Goal: Task Accomplishment & Management: Use online tool/utility

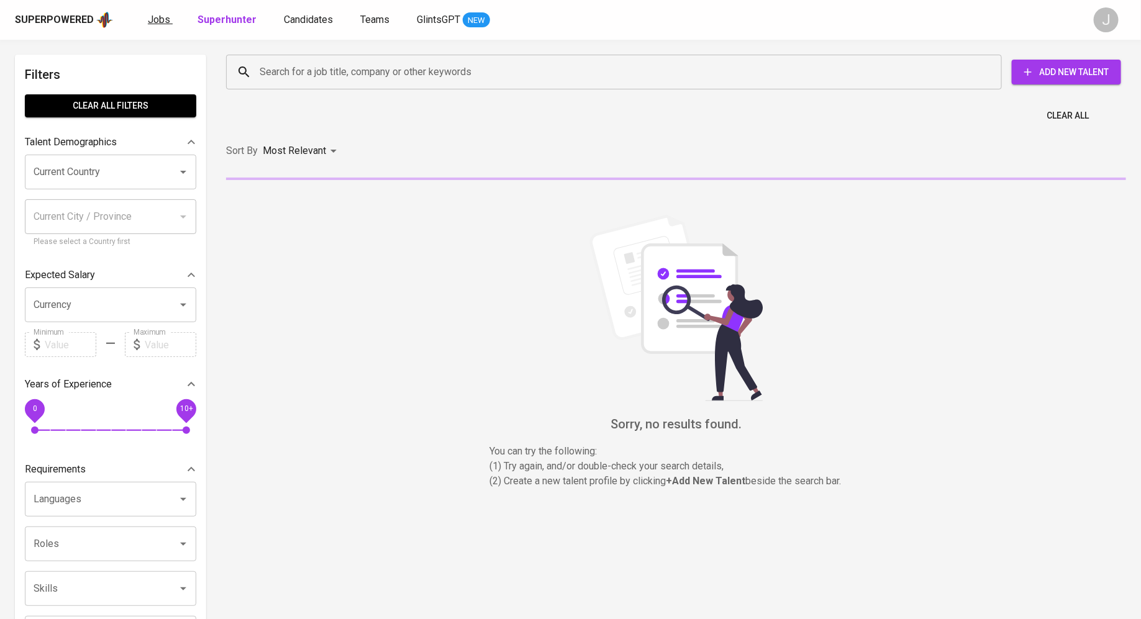
click at [155, 24] on span "Jobs" at bounding box center [159, 20] width 22 height 12
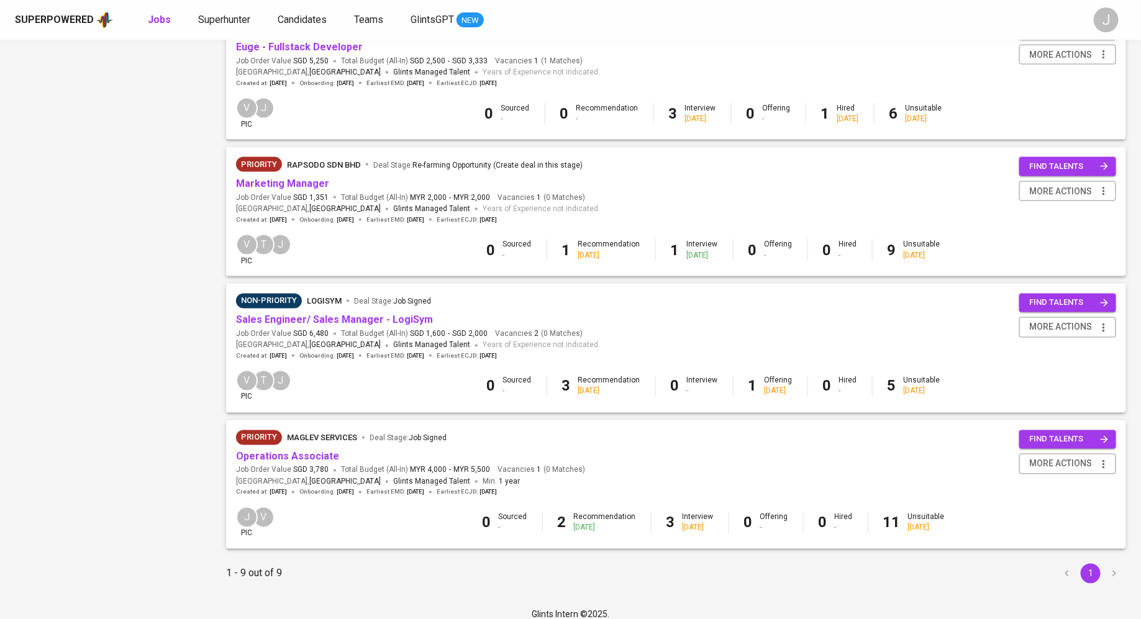
scroll to position [868, 0]
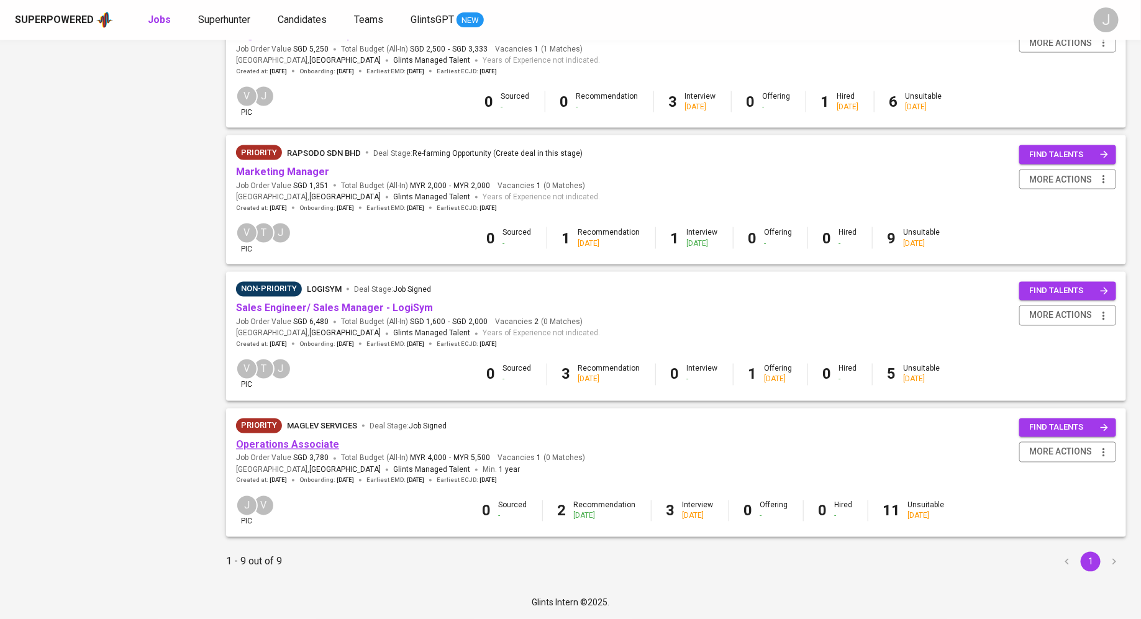
click at [289, 441] on link "Operations Associate" at bounding box center [287, 445] width 103 height 12
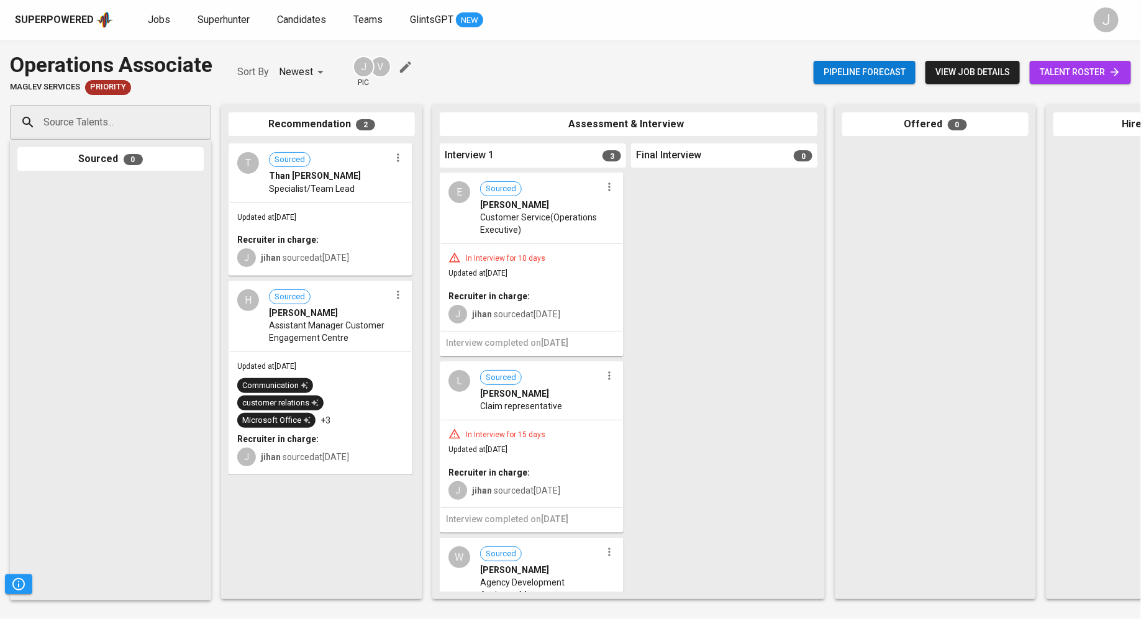
click at [335, 207] on div "Updated at [DATE] Recruiter in charge: J jihan sourced at [DATE]" at bounding box center [320, 239] width 181 height 72
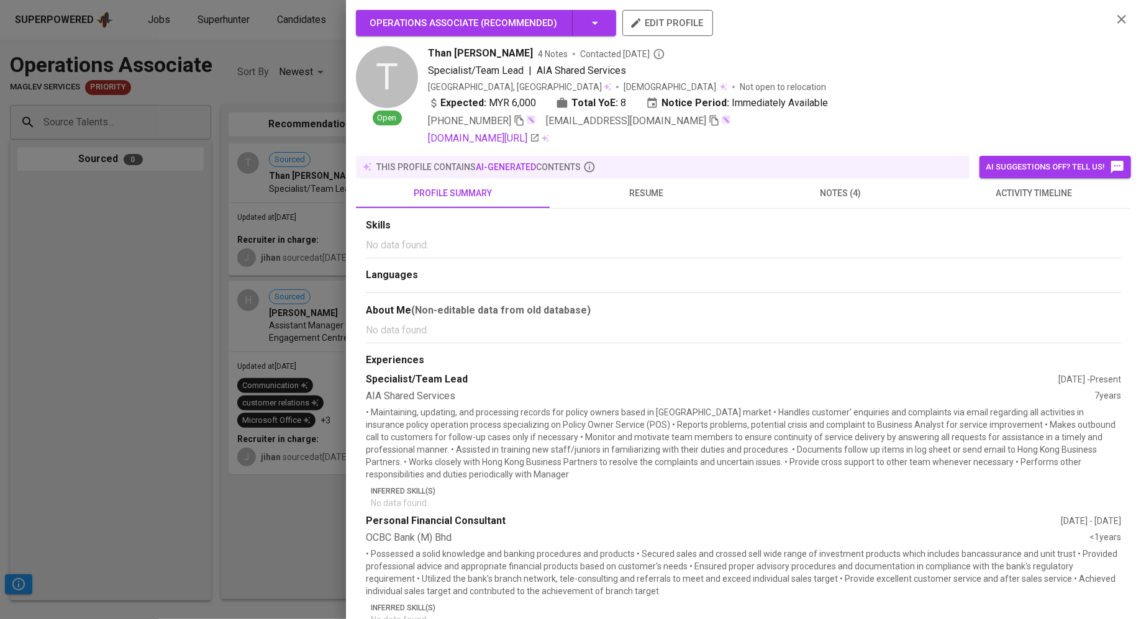
click at [459, 59] on span "Than [PERSON_NAME]" at bounding box center [480, 53] width 105 height 15
copy span "Than [PERSON_NAME]"
click at [235, 104] on div at bounding box center [570, 309] width 1141 height 619
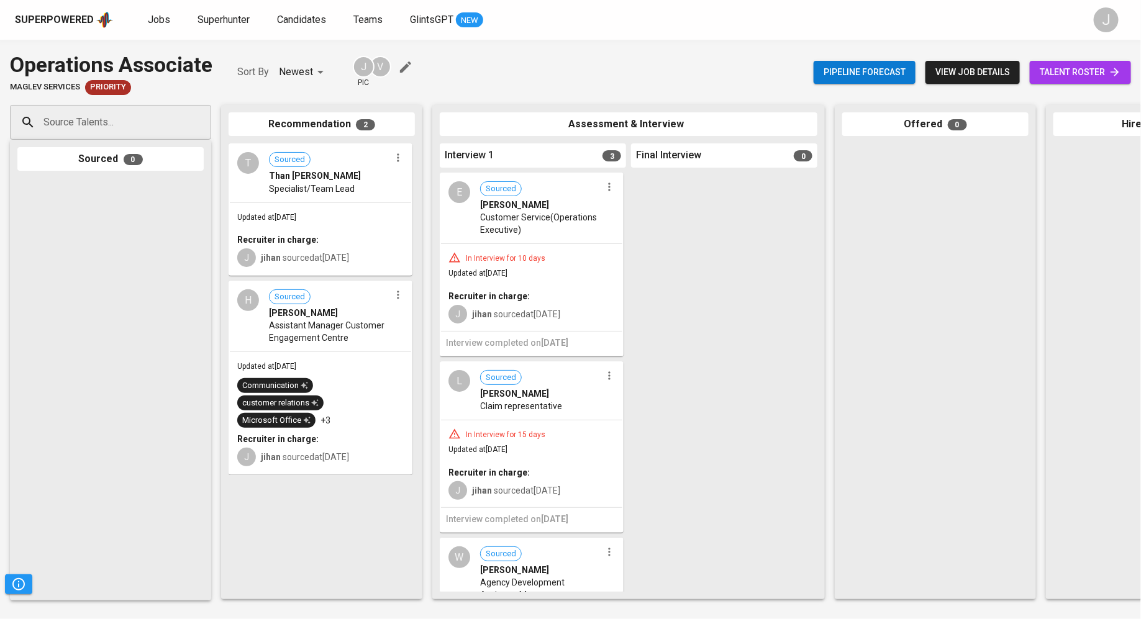
click at [325, 245] on div "Recruiter in charge:" at bounding box center [320, 240] width 166 height 12
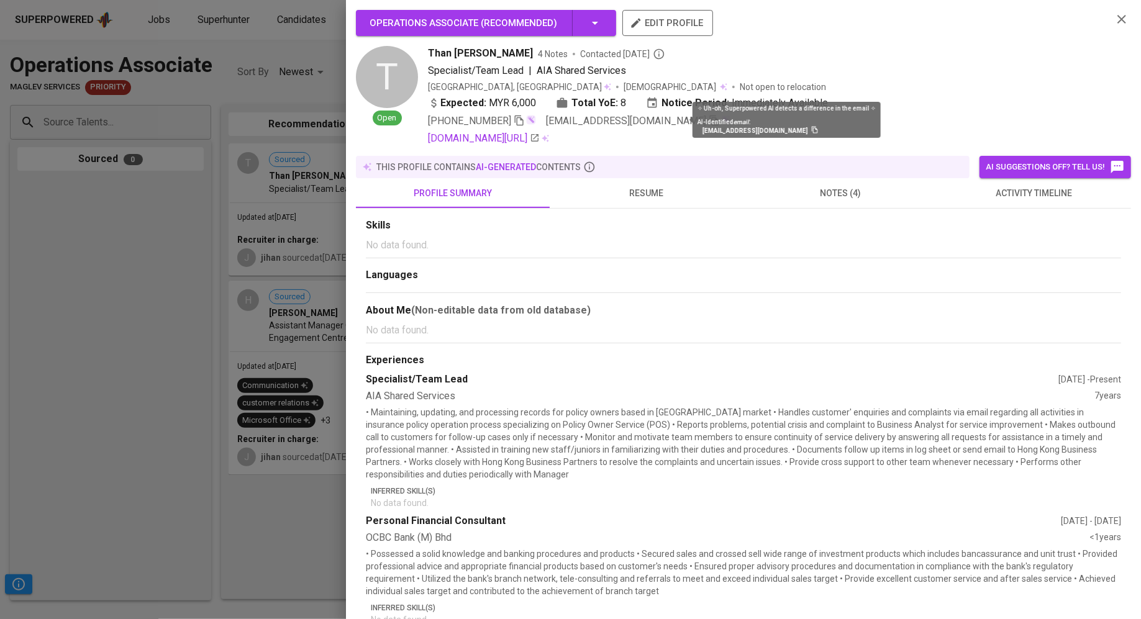
click at [721, 119] on img at bounding box center [726, 120] width 10 height 10
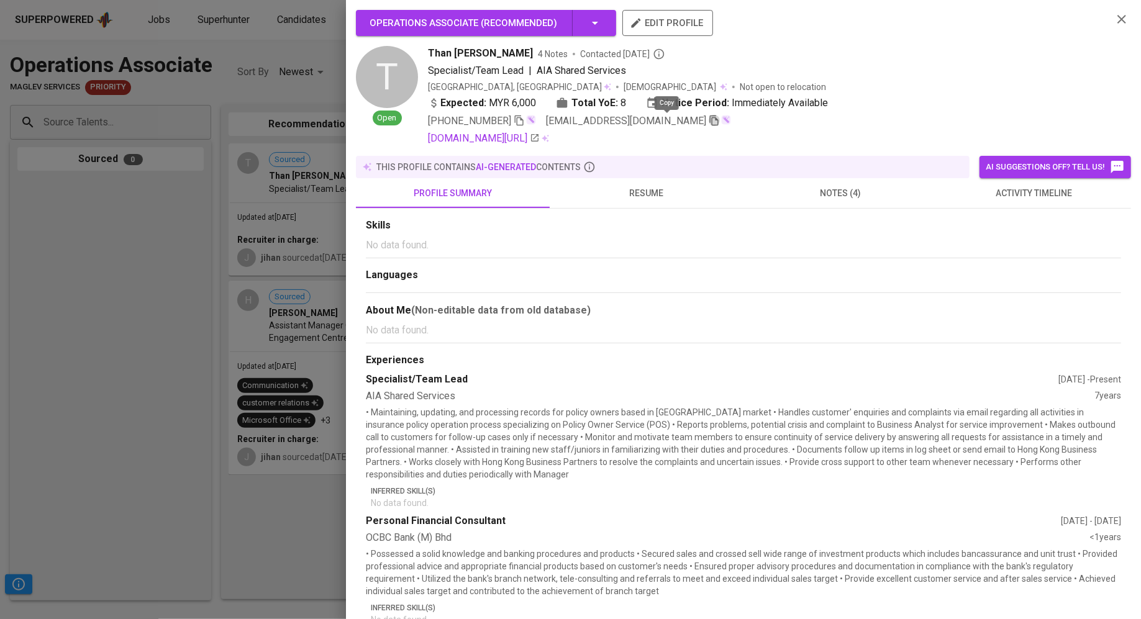
click at [709, 122] on icon "button" at bounding box center [714, 120] width 11 height 11
